Goal: Task Accomplishment & Management: Complete application form

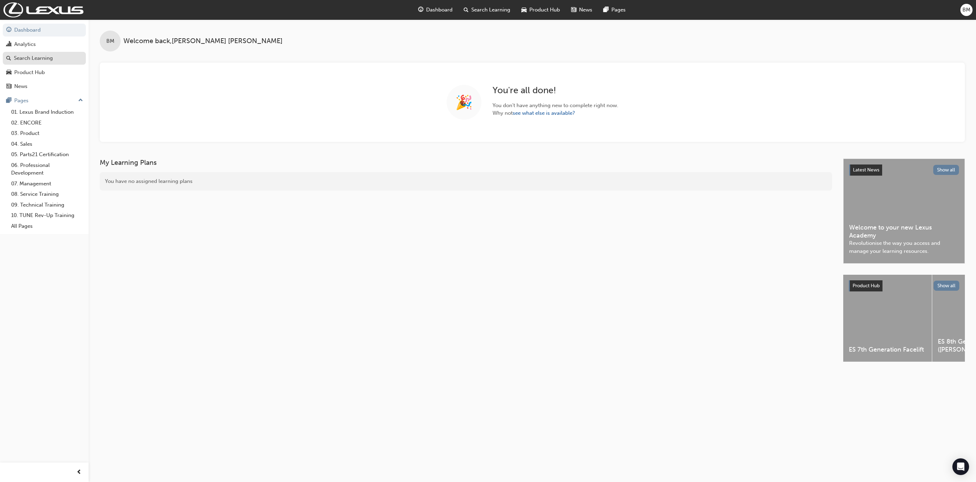
click at [28, 60] on div "Search Learning" at bounding box center [33, 58] width 39 height 8
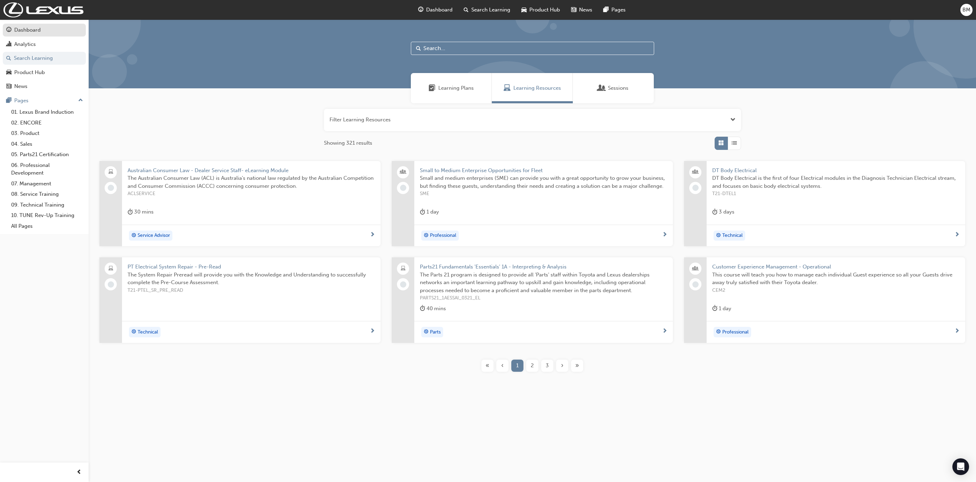
click at [26, 32] on div "Dashboard" at bounding box center [27, 30] width 26 height 8
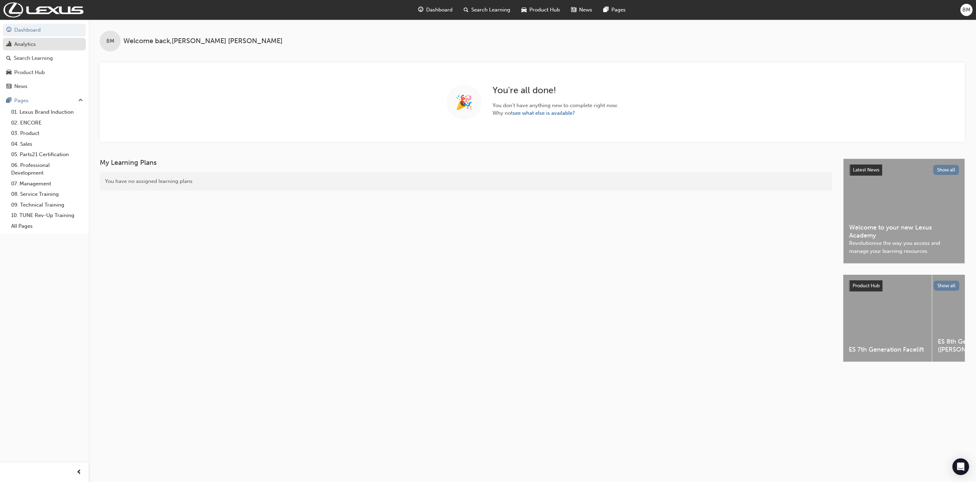
click at [31, 44] on div "Analytics" at bounding box center [25, 44] width 22 height 8
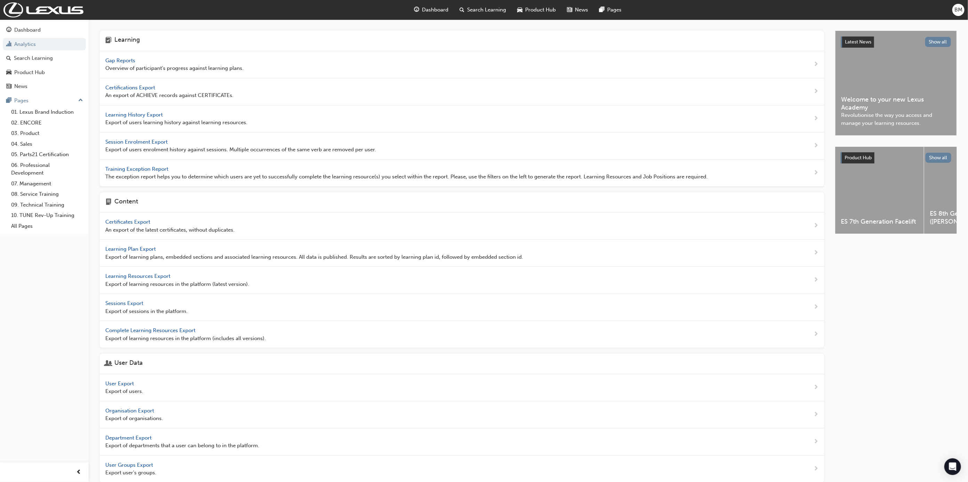
click at [127, 62] on span "Gap Reports" at bounding box center [120, 60] width 31 height 6
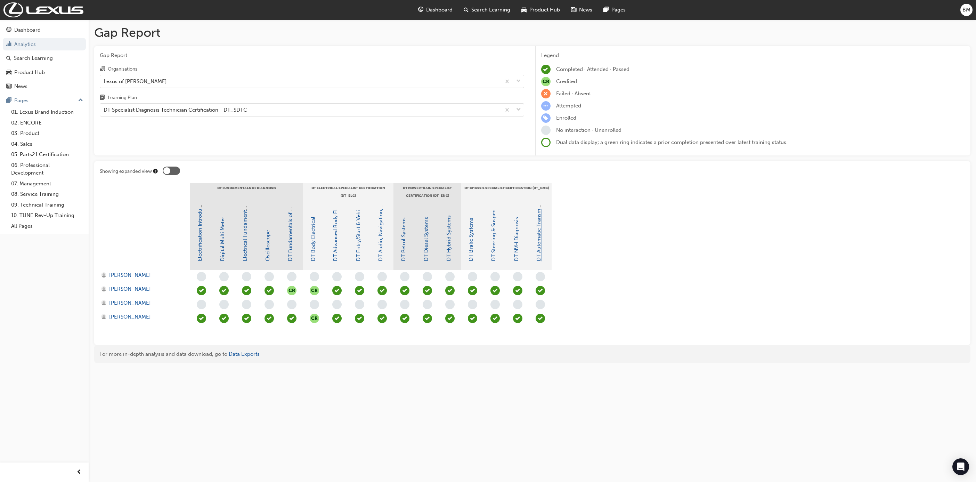
click at [537, 242] on link "DT Automatic Transmission Systems" at bounding box center [539, 218] width 6 height 88
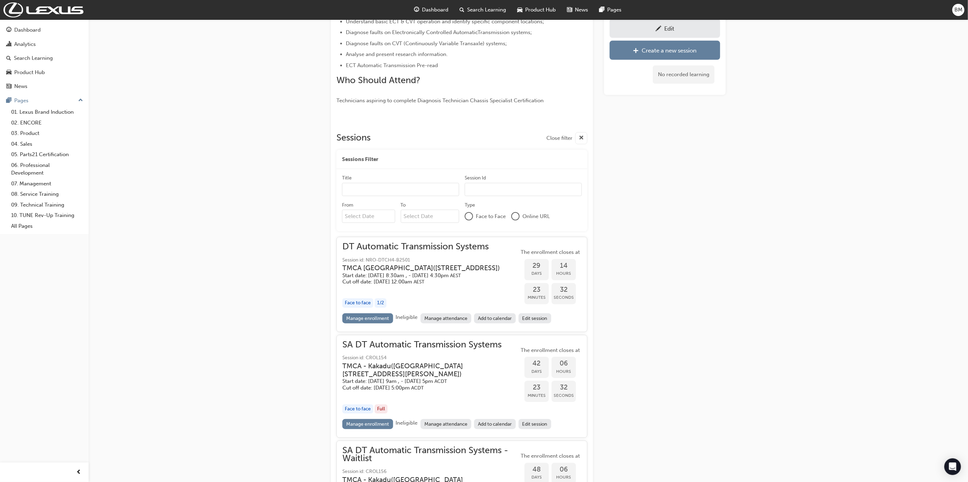
scroll to position [235, 0]
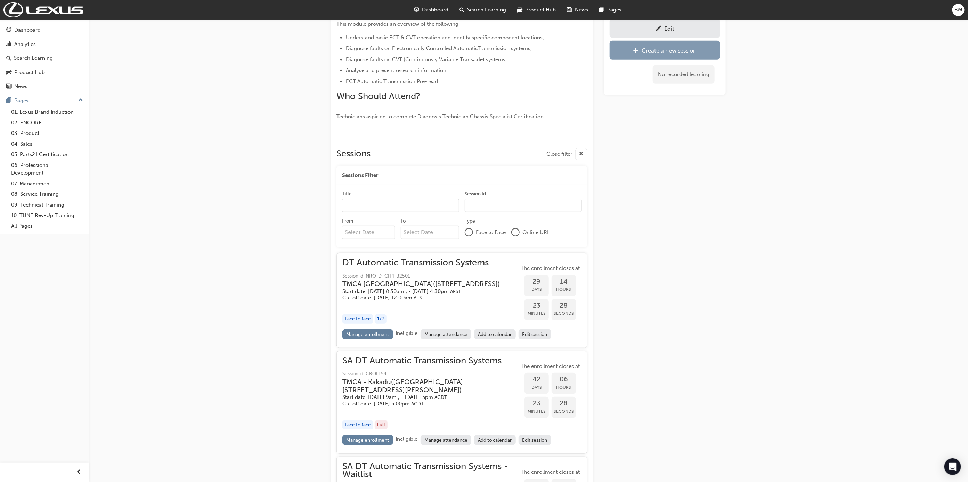
click at [699, 50] on div "Create a new session" at bounding box center [665, 50] width 100 height 9
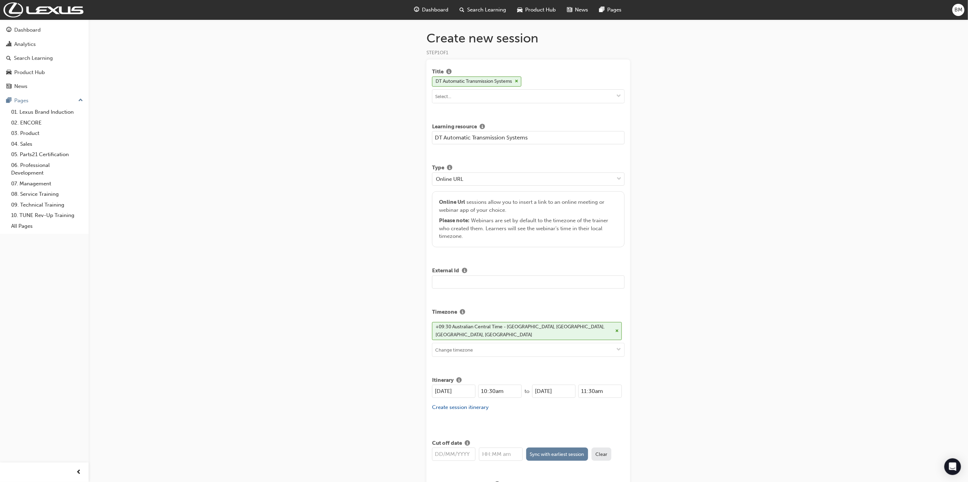
click at [434, 137] on input "DT Automatic Transmission Systems" at bounding box center [528, 137] width 193 height 13
click at [552, 139] on input "NT DT Automatic Transmission Systems" at bounding box center [528, 137] width 193 height 13
type input "NT DT Automatic Transmission Systems - TBC - Waitlist"
click at [601, 180] on div "Online URL" at bounding box center [524, 179] width 182 height 12
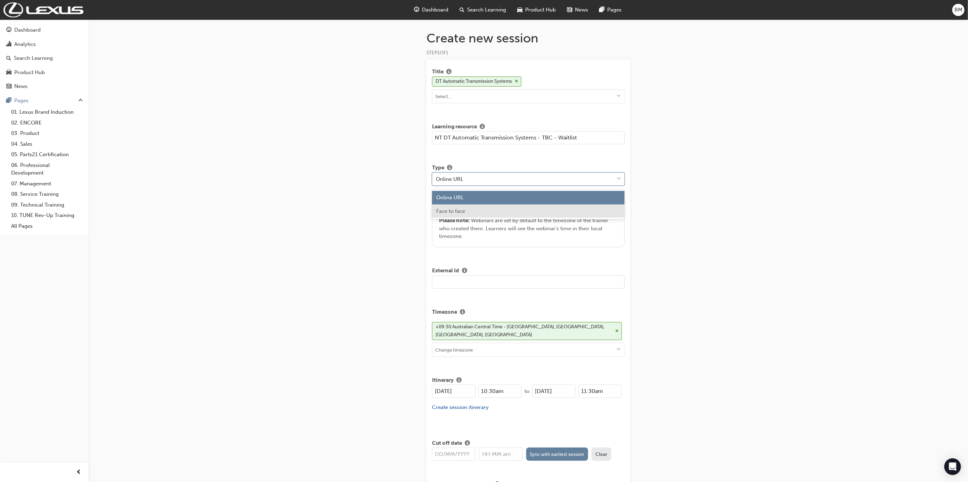
click at [498, 217] on div "Face to face" at bounding box center [528, 211] width 193 height 14
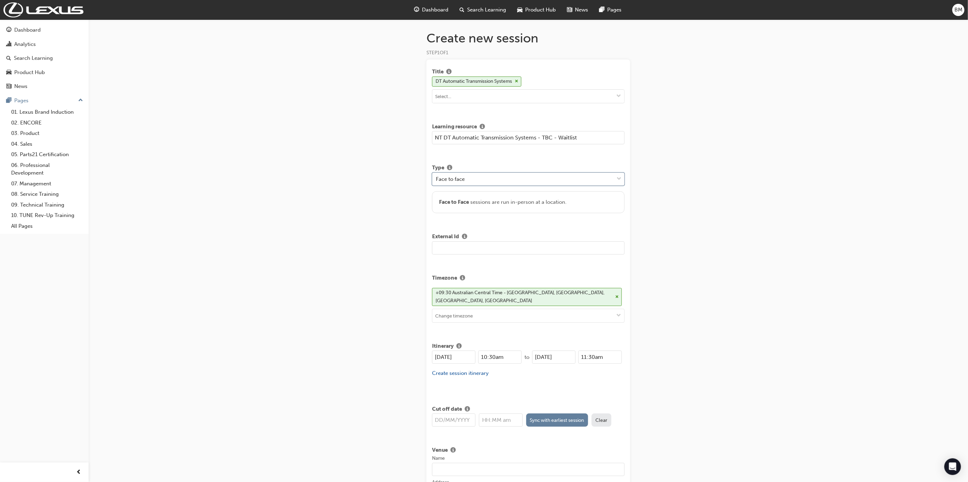
click at [455, 247] on input "text" at bounding box center [528, 247] width 193 height 13
type input "CROL170"
click at [476, 321] on input at bounding box center [529, 315] width 192 height 13
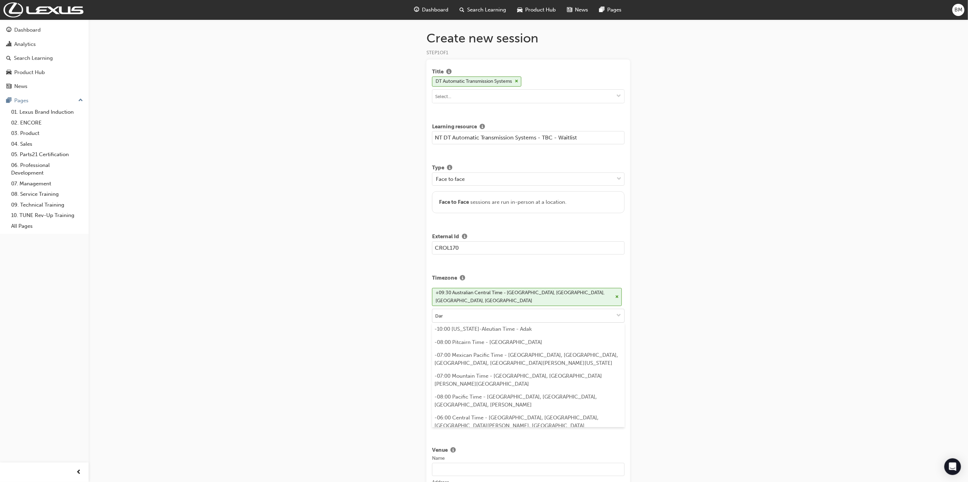
type input "Darw"
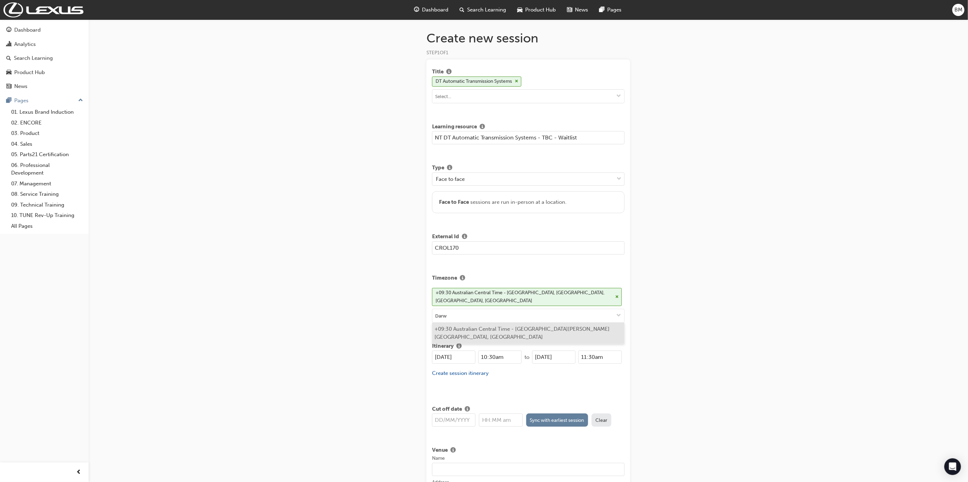
click at [478, 334] on li "+09:30 Australian Central Time - [GEOGRAPHIC_DATA][PERSON_NAME][GEOGRAPHIC_DATA…" at bounding box center [528, 333] width 193 height 21
click at [442, 353] on input "[DATE]" at bounding box center [453, 356] width 43 height 13
type input "[DATE]"
drag, startPoint x: 487, startPoint y: 352, endPoint x: 483, endPoint y: 358, distance: 7.3
click at [486, 353] on input "10:30am" at bounding box center [499, 356] width 43 height 13
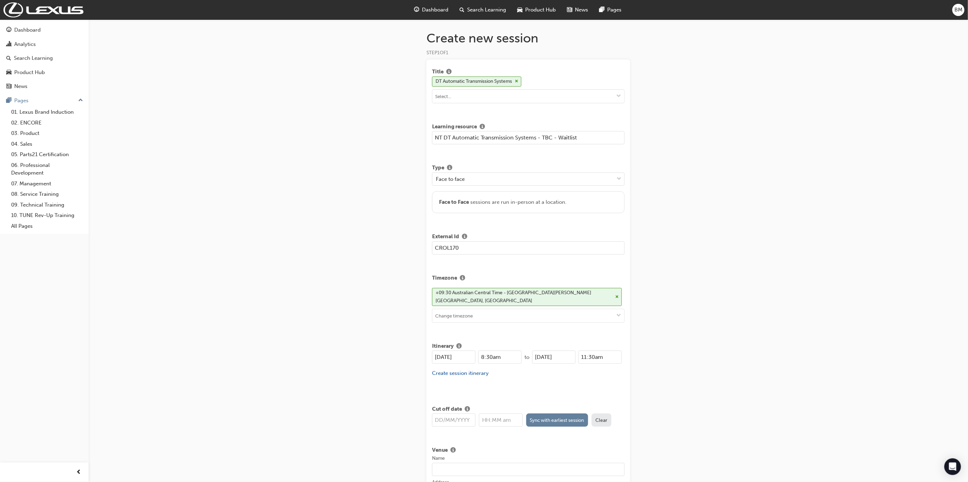
type input "8:30am"
click at [542, 353] on input "[DATE]" at bounding box center [553, 356] width 43 height 13
drag, startPoint x: 549, startPoint y: 352, endPoint x: 547, endPoint y: 360, distance: 8.7
click at [549, 353] on input "[DATE]" at bounding box center [553, 356] width 43 height 13
type input "[DATE]"
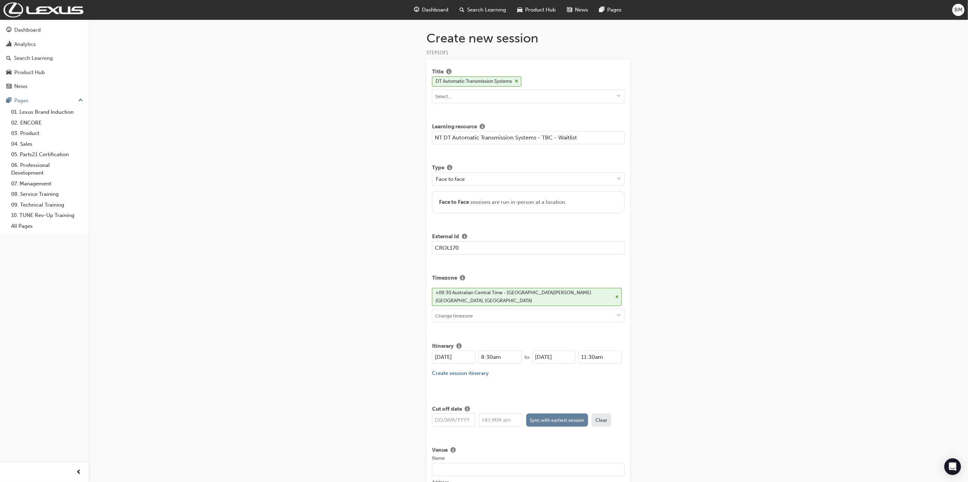
drag, startPoint x: 590, startPoint y: 352, endPoint x: 593, endPoint y: 356, distance: 4.4
click at [591, 352] on input "11:30am" at bounding box center [600, 356] width 43 height 13
click at [601, 355] on input "11:30am" at bounding box center [600, 356] width 43 height 13
click at [610, 379] on div "[DATE] 8:30am to [DATE] 11:30am Create session itinerary" at bounding box center [528, 367] width 193 height 35
drag, startPoint x: 597, startPoint y: 352, endPoint x: 594, endPoint y: 359, distance: 8.1
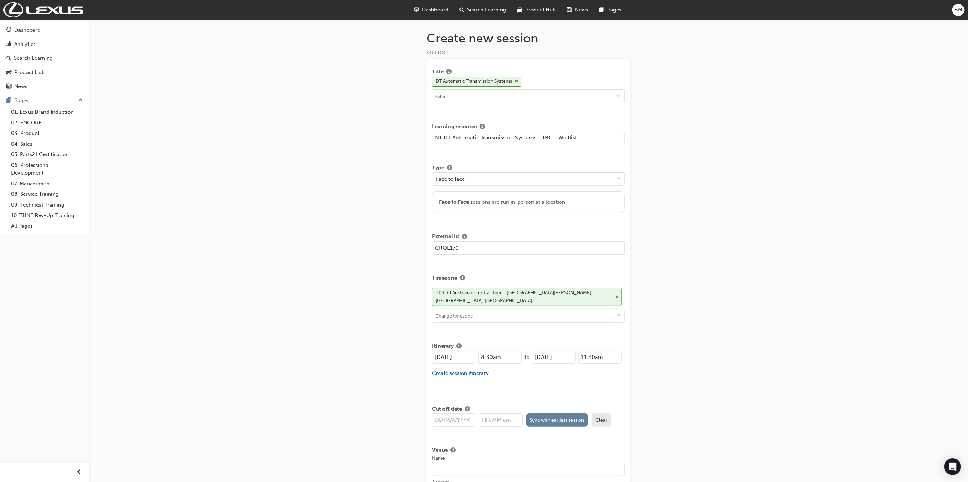
click at [596, 354] on input "11:30am" at bounding box center [600, 356] width 43 height 13
type input "4:30pm"
click at [590, 380] on div "[DATE] 8:30am to [DATE] 4:30pm Create session itinerary" at bounding box center [528, 367] width 193 height 35
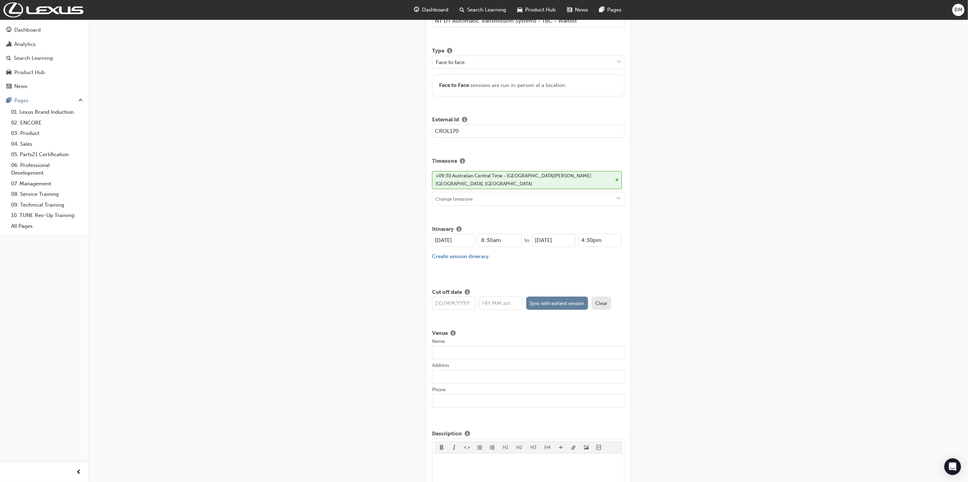
scroll to position [104, 0]
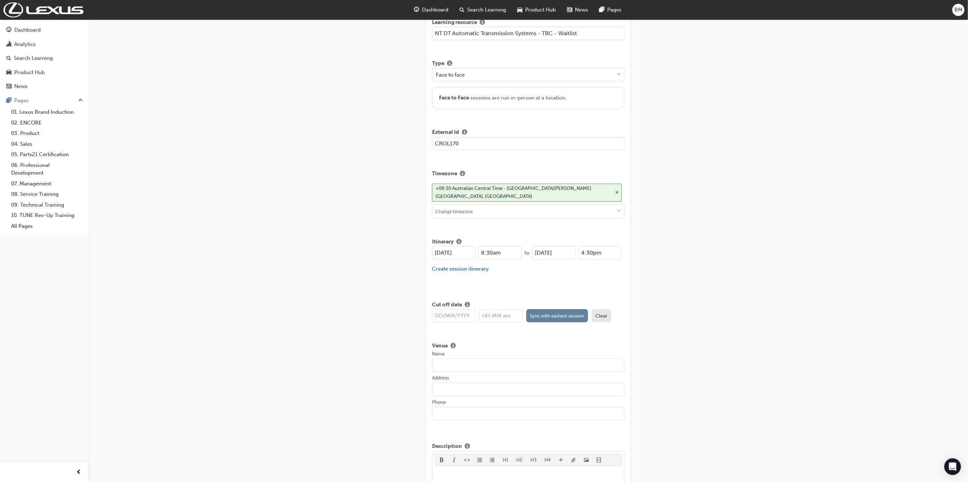
click at [445, 360] on input "Name" at bounding box center [528, 364] width 193 height 13
type input "TMCA - Litchfield"
type input "[DATE]"
type input "5:00pm"
type input "[STREET_ADDRESS]"
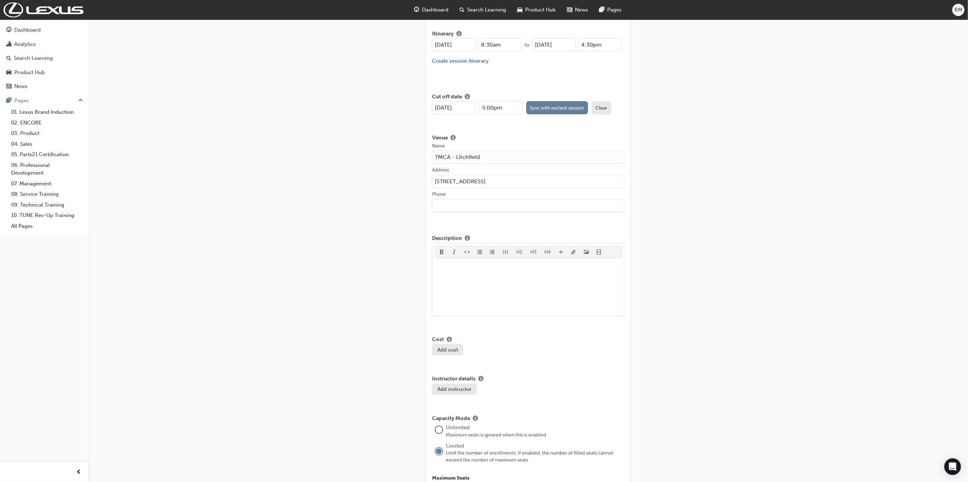
scroll to position [313, 0]
click at [464, 203] on input "Phone" at bounding box center [528, 204] width 193 height 13
click at [377, 217] on div "Create new session STEP 1 OF 1 Title DT Automatic Transmission Systems Learning…" at bounding box center [484, 227] width 968 height 1081
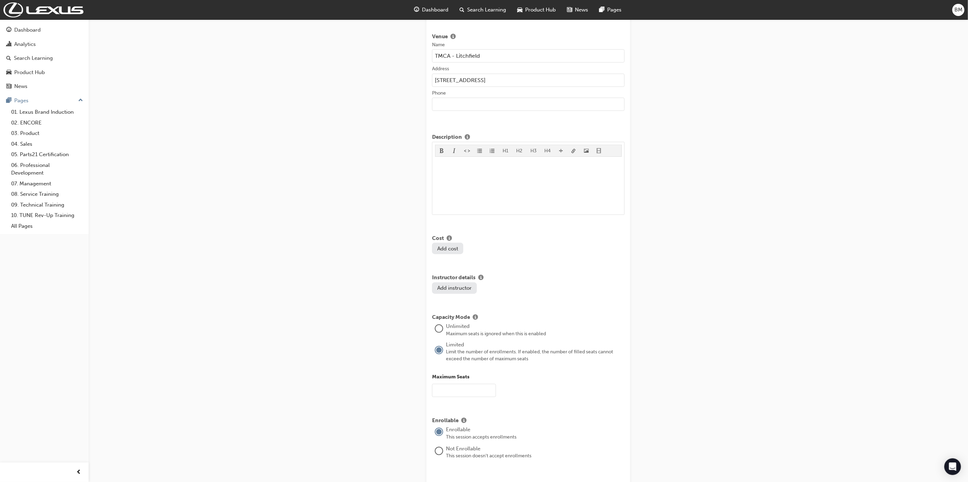
scroll to position [417, 0]
click at [462, 285] on button "Add instructor" at bounding box center [454, 284] width 45 height 11
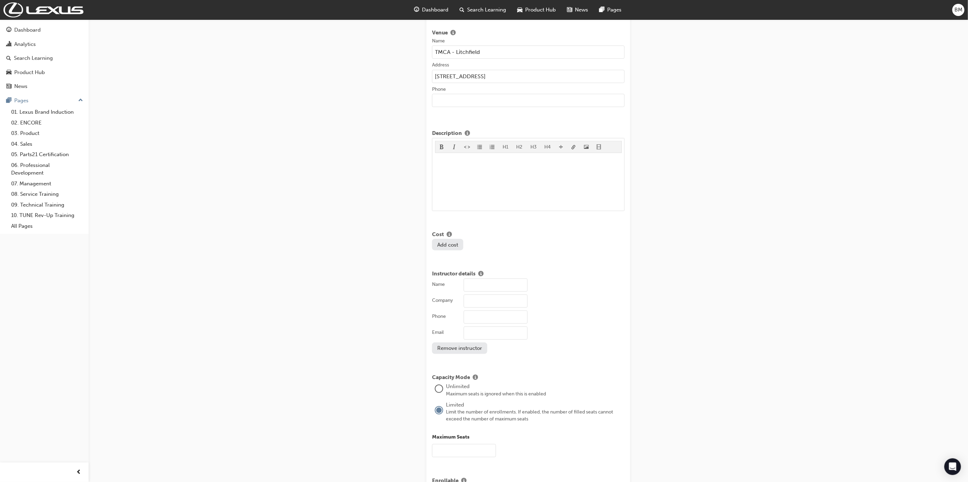
click at [475, 283] on input "Name" at bounding box center [496, 285] width 64 height 13
type input "[PERSON_NAME]"
type input "0428032498"
type input "[PERSON_NAME][EMAIL_ADDRESS][PERSON_NAME][DOMAIN_NAME]"
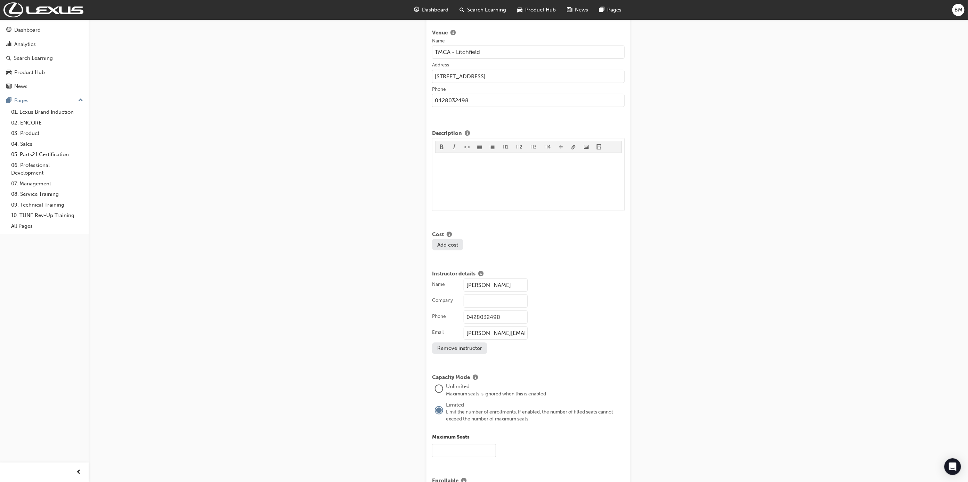
click at [485, 303] on input "Company" at bounding box center [496, 301] width 64 height 13
type input "Toyota Motor Corporation [GEOGRAPHIC_DATA]"
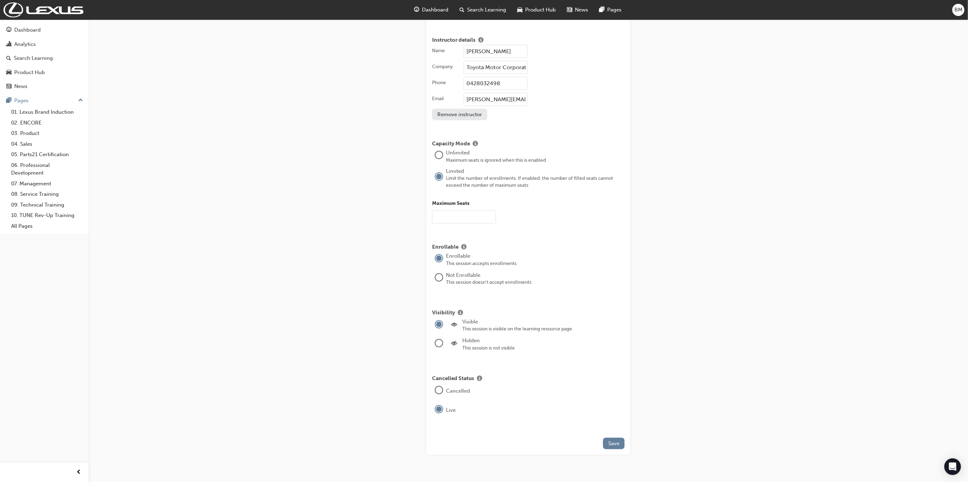
scroll to position [664, 0]
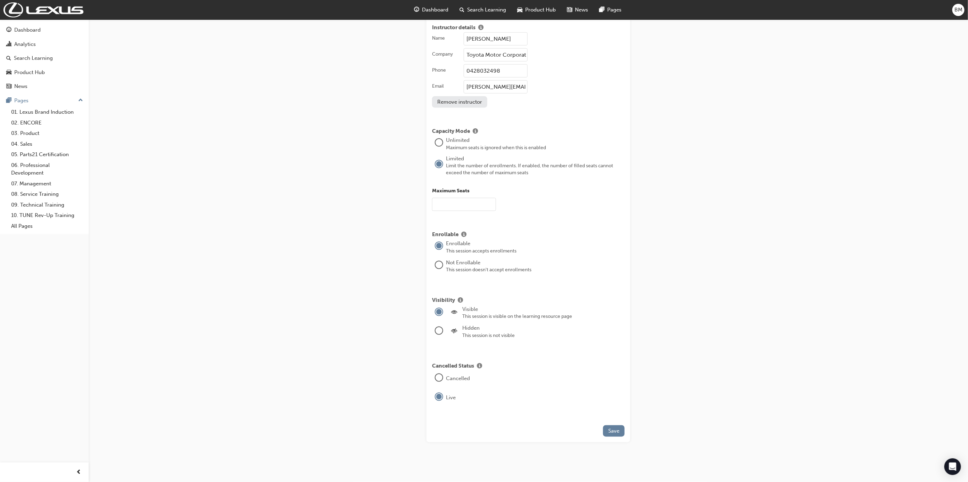
click at [444, 203] on input "text" at bounding box center [464, 204] width 64 height 13
type input "0"
click at [616, 428] on span "Save" at bounding box center [614, 431] width 11 height 6
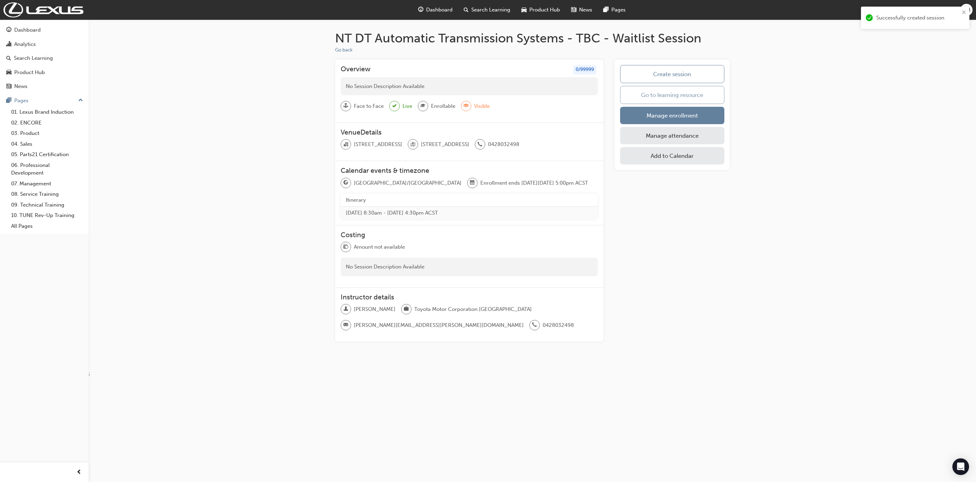
click at [690, 97] on link "Go to learning resource" at bounding box center [672, 95] width 104 height 18
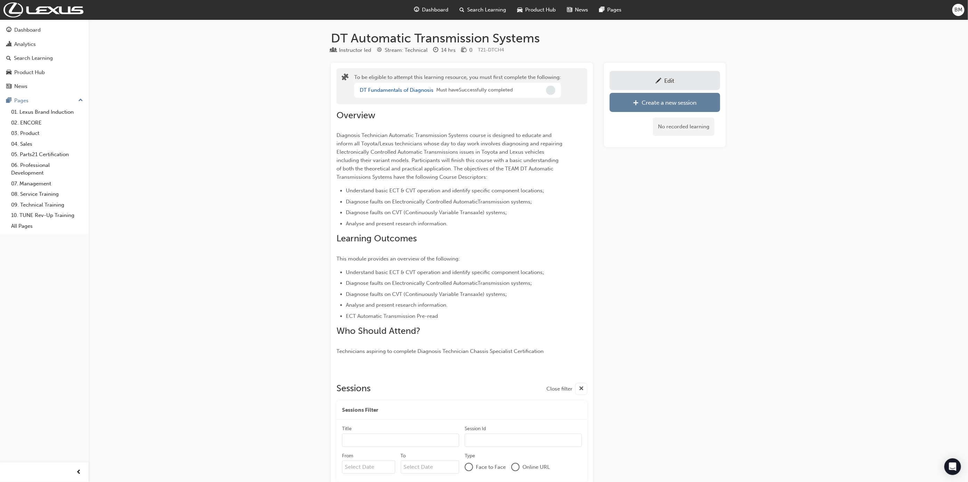
click at [371, 436] on input "Title" at bounding box center [400, 440] width 117 height 13
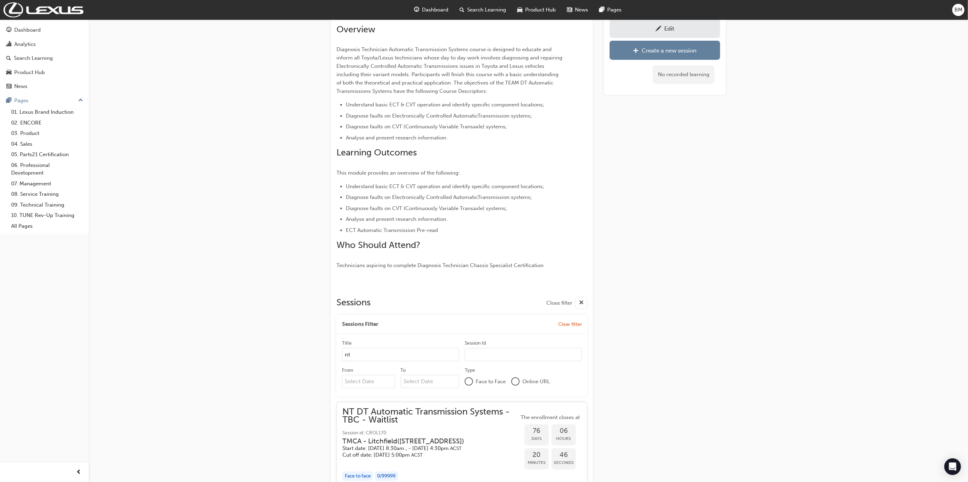
scroll to position [183, 0]
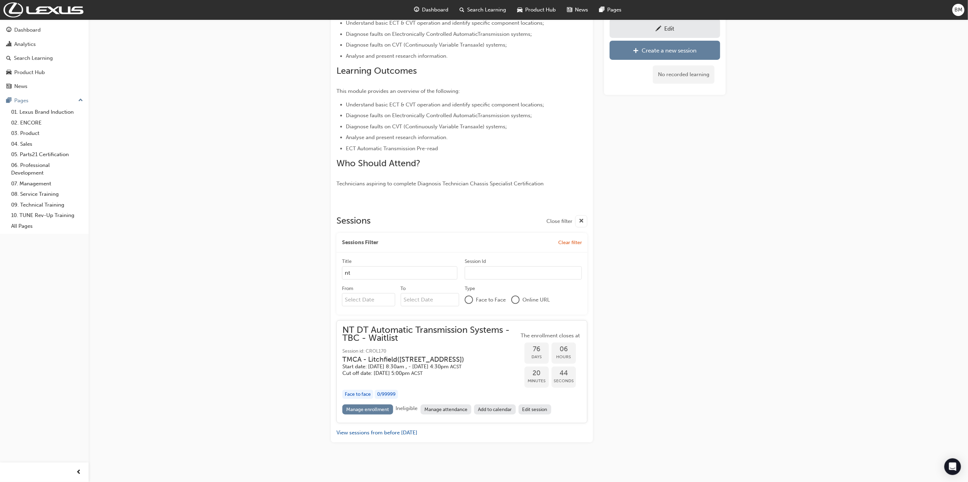
type input "nt"
click at [531, 409] on link "Edit session" at bounding box center [535, 409] width 33 height 10
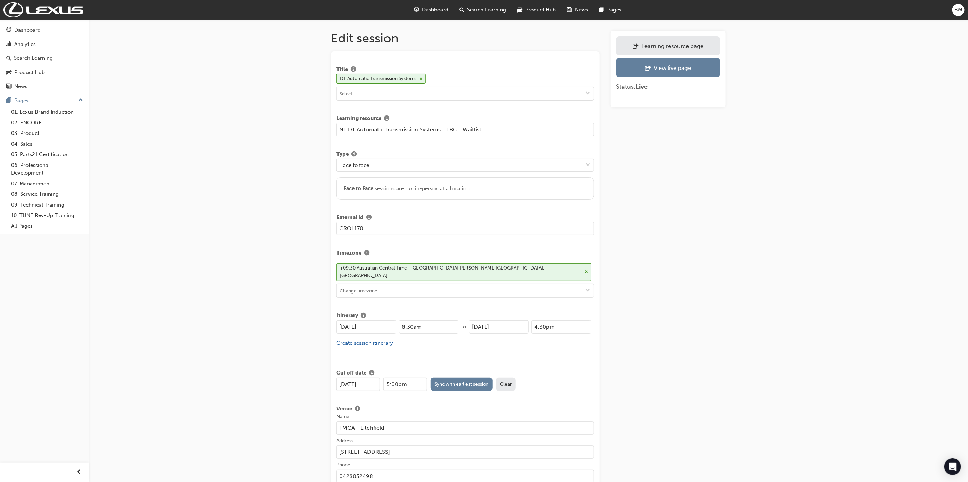
drag, startPoint x: 346, startPoint y: 378, endPoint x: 343, endPoint y: 404, distance: 26.3
click at [345, 384] on input "[DATE]" at bounding box center [358, 384] width 43 height 13
type input "[DATE]"
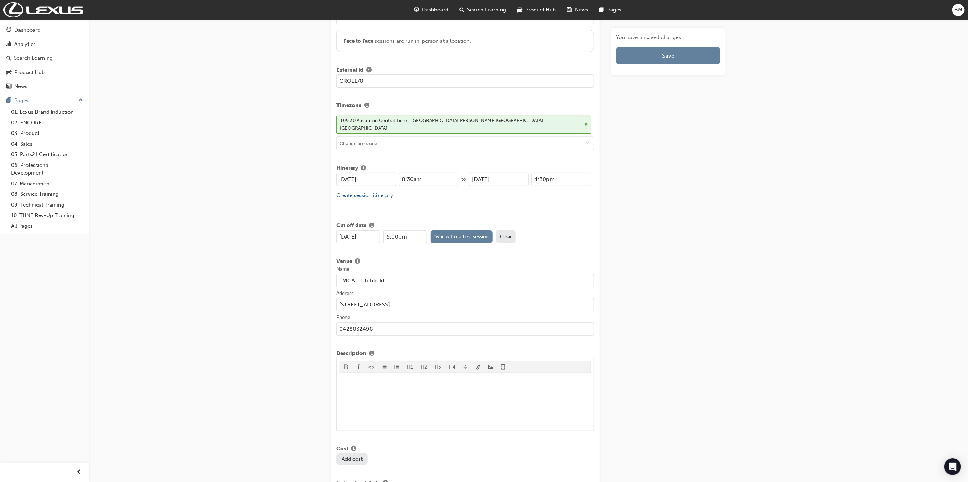
scroll to position [156, 0]
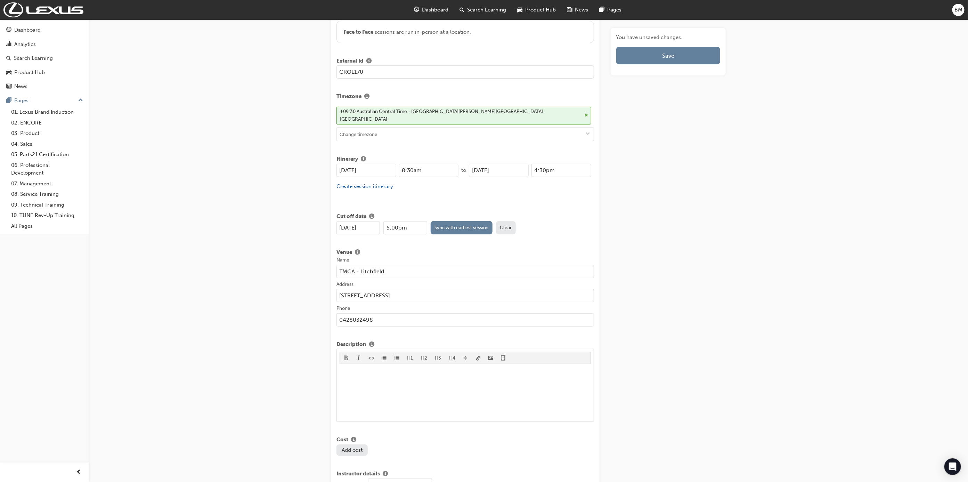
drag, startPoint x: 386, startPoint y: 315, endPoint x: 330, endPoint y: 324, distance: 57.1
click at [330, 324] on div "Edit session Title DT Automatic Transmission Systems Learning resource NT DT Au…" at bounding box center [528, 374] width 417 height 1000
click at [299, 338] on div "Edit session Title DT Automatic Transmission Systems Learning resource NT DT Au…" at bounding box center [484, 368] width 968 height 1048
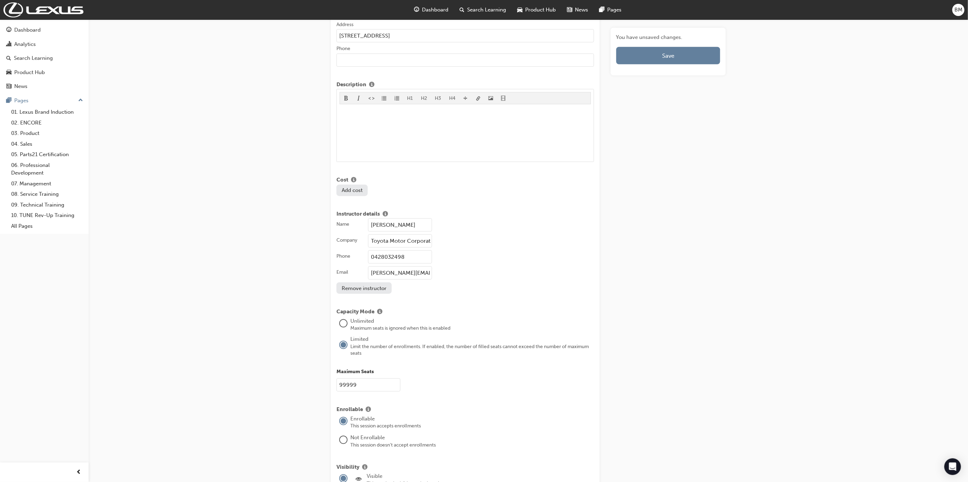
scroll to position [417, 0]
drag, startPoint x: 377, startPoint y: 385, endPoint x: 318, endPoint y: 394, distance: 59.1
click at [318, 394] on div "Edit session Title DT Automatic Transmission Systems Learning resource NT DT Au…" at bounding box center [484, 107] width 968 height 1048
type input "0"
click at [293, 404] on div "Edit session Title DT Automatic Transmission Systems Learning resource NT DT Au…" at bounding box center [484, 107] width 968 height 1048
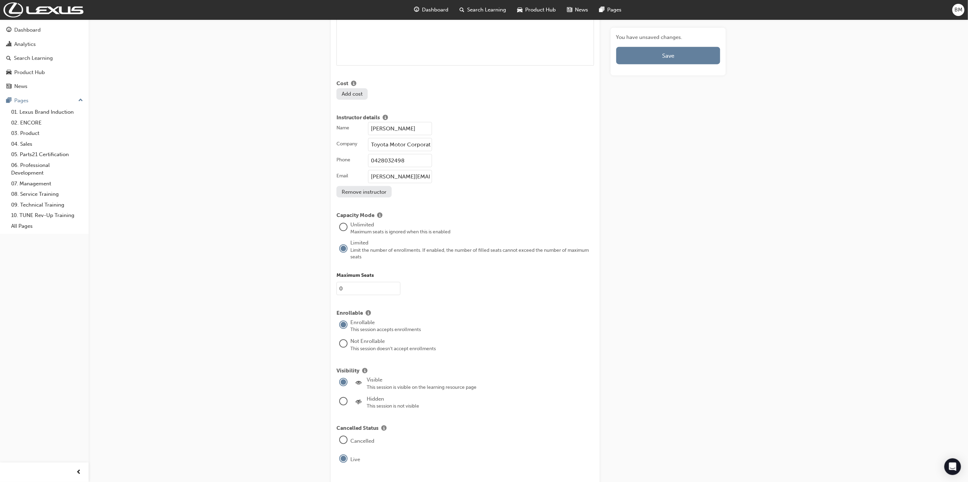
scroll to position [567, 0]
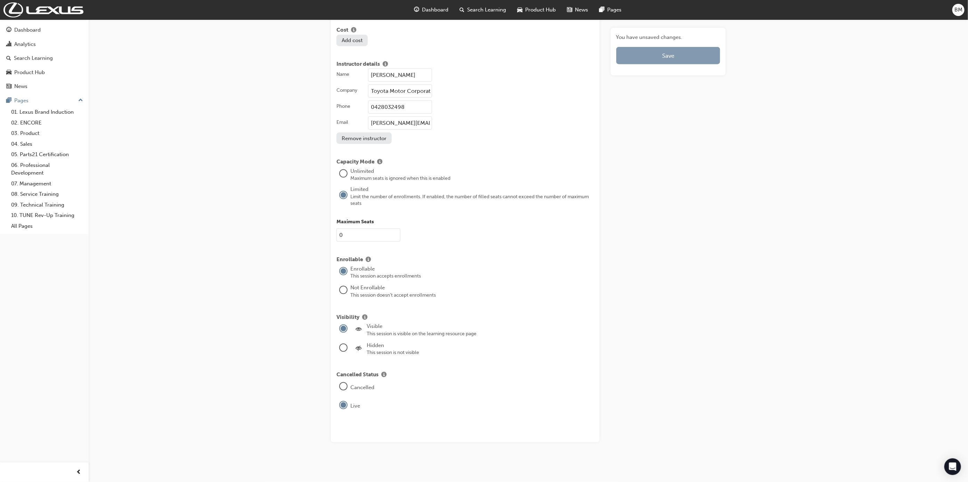
click at [654, 58] on button "Save" at bounding box center [669, 55] width 104 height 17
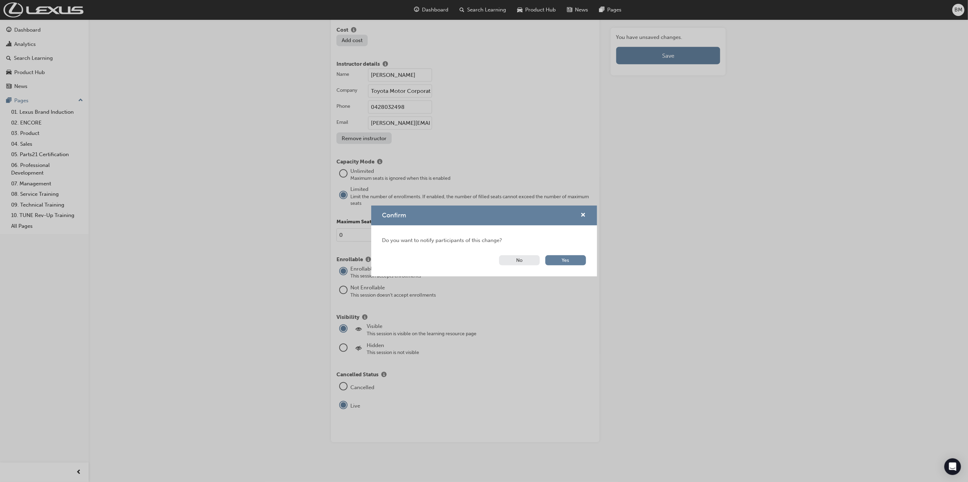
click at [527, 261] on button "No" at bounding box center [519, 260] width 41 height 10
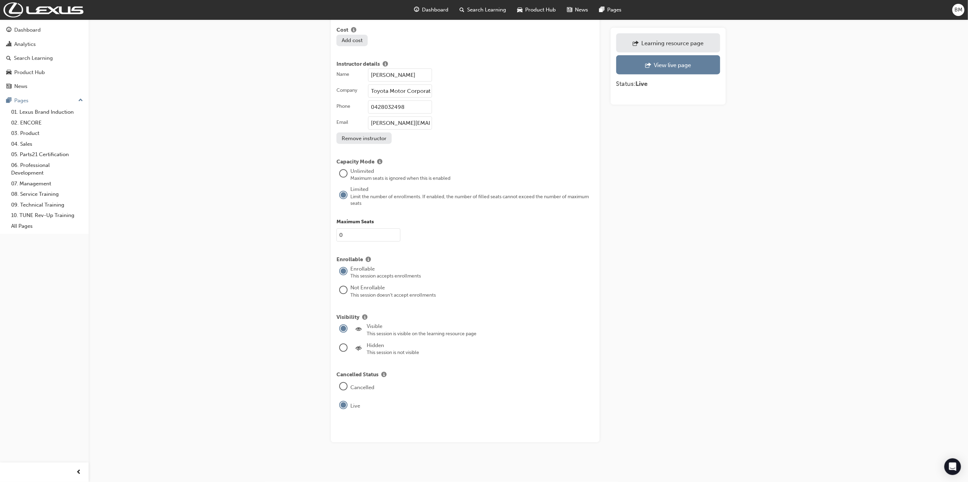
click at [672, 37] on link "Learning resource page" at bounding box center [669, 42] width 104 height 19
